Goal: Task Accomplishment & Management: Manage account settings

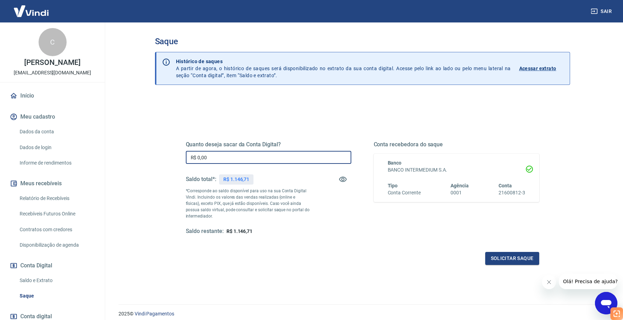
click at [266, 154] on input "R$ 0,00" at bounding box center [268, 157] width 165 height 13
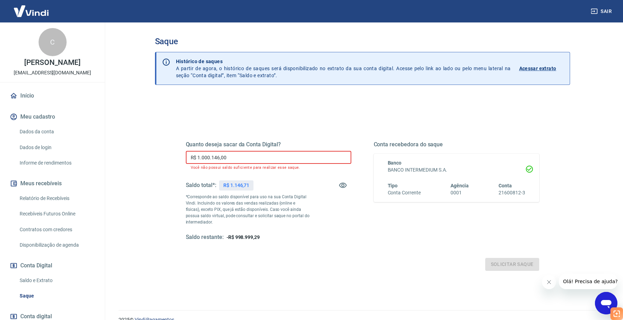
drag, startPoint x: 265, startPoint y: 154, endPoint x: 128, endPoint y: 144, distance: 138.1
click at [129, 144] on main "Saque Histórico de saques A partir de agora, o histórico de saques será disponi…" at bounding box center [362, 170] width 521 height 297
click at [223, 162] on input "R$ 1.000.146,00" at bounding box center [268, 157] width 165 height 13
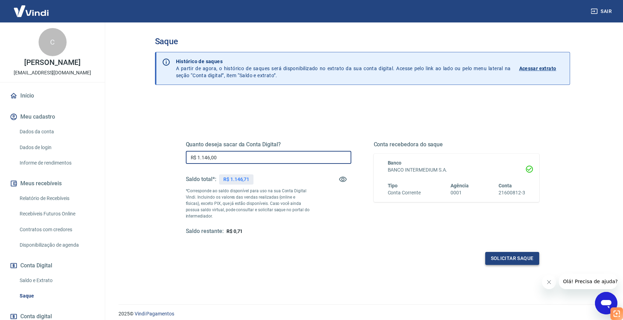
type input "R$ 1.146,00"
click at [514, 258] on button "Solicitar saque" at bounding box center [512, 258] width 54 height 13
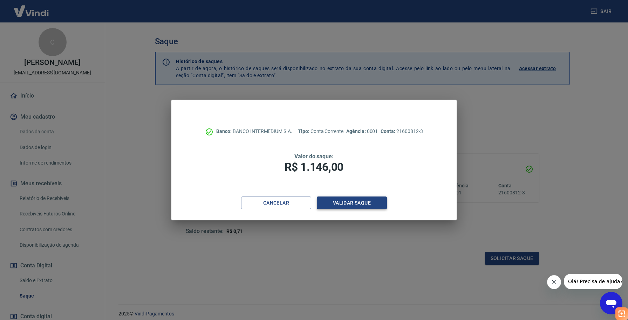
click at [372, 202] on button "Validar saque" at bounding box center [352, 202] width 70 height 13
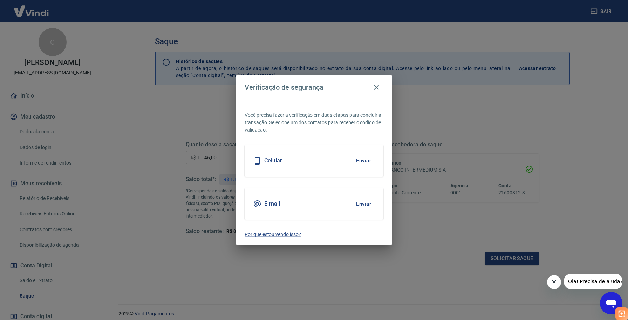
drag, startPoint x: 326, startPoint y: 198, endPoint x: 269, endPoint y: 201, distance: 57.5
click at [326, 198] on div "E-mail Enviar" at bounding box center [314, 204] width 139 height 32
click at [365, 204] on button "Enviar" at bounding box center [363, 203] width 23 height 15
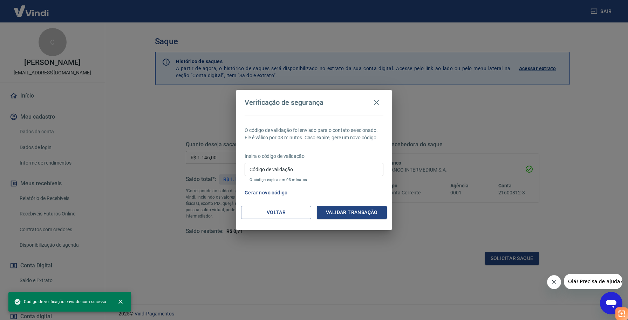
click at [275, 174] on input "Código de validação" at bounding box center [314, 169] width 139 height 13
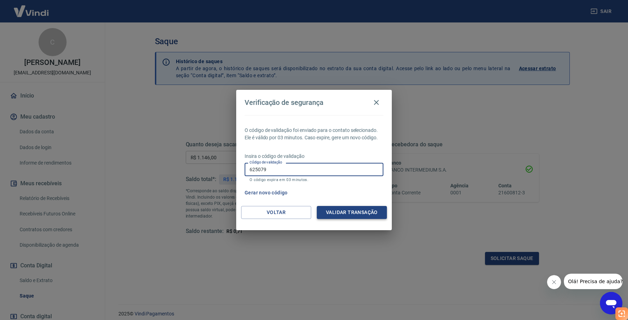
type input "625079"
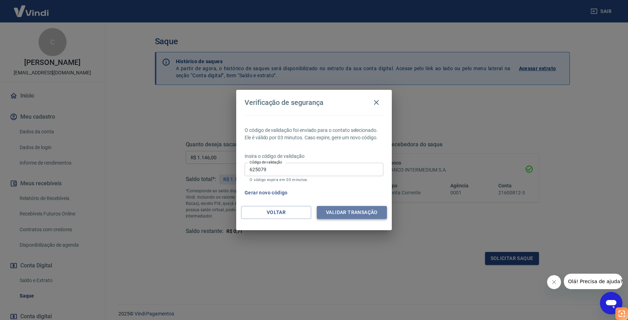
click at [333, 213] on button "Validar transação" at bounding box center [352, 212] width 70 height 13
